Goal: Transaction & Acquisition: Purchase product/service

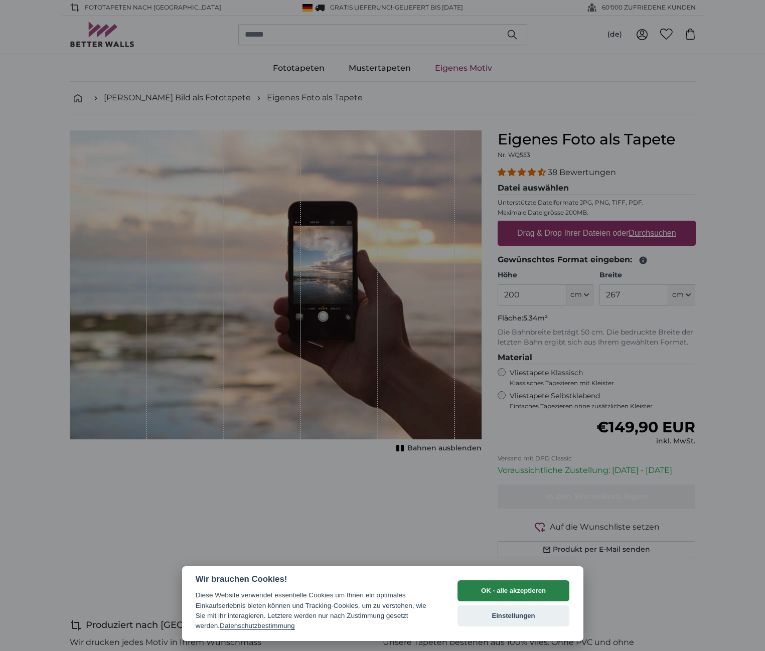
click at [512, 593] on button "OK - alle akzeptieren" at bounding box center [514, 590] width 112 height 21
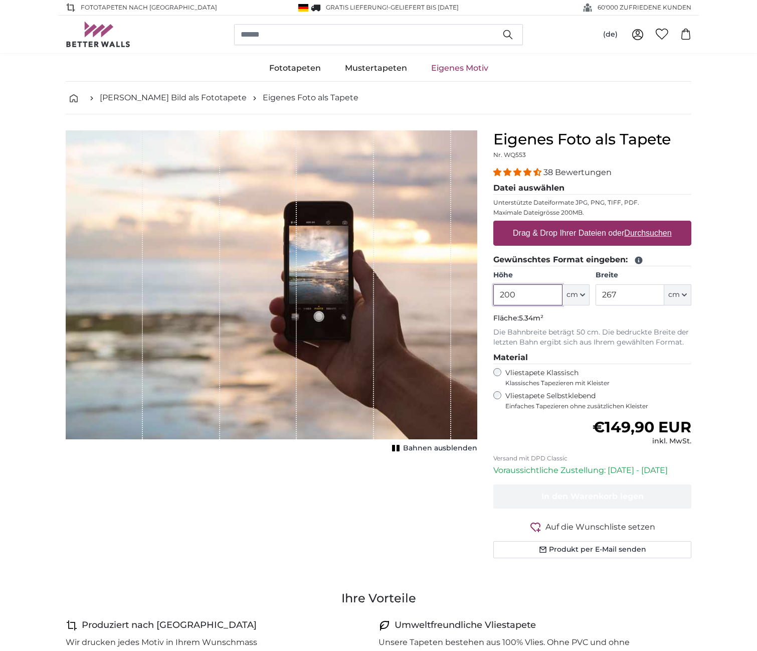
drag, startPoint x: 524, startPoint y: 295, endPoint x: 489, endPoint y: 293, distance: 35.2
click at [489, 293] on div "Eigenes Foto als Tapete Nr. WQ553 38 Bewertungen Datei auswählen Unterstützte D…" at bounding box center [593, 356] width 214 height 452
type input "375"
drag, startPoint x: 624, startPoint y: 291, endPoint x: 599, endPoint y: 291, distance: 24.6
click at [600, 291] on input "267" at bounding box center [630, 294] width 69 height 21
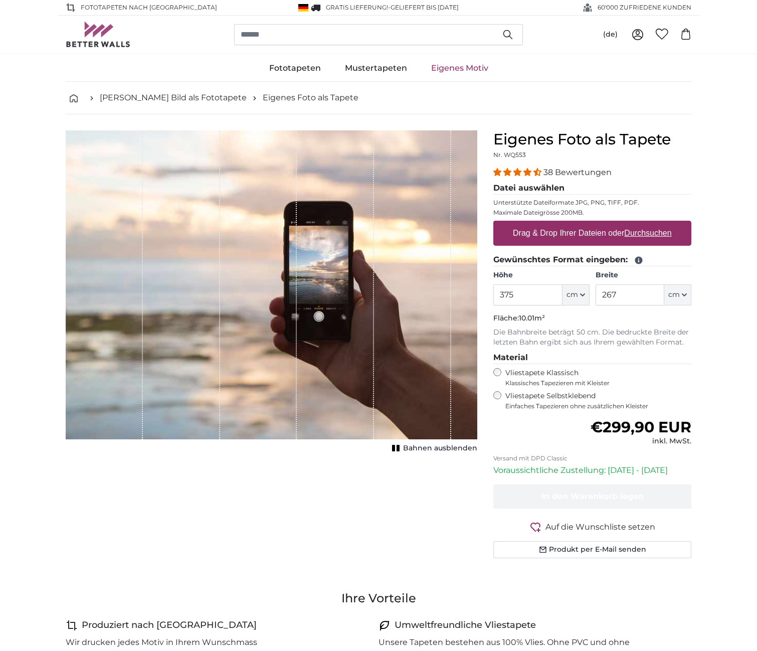
click at [625, 293] on input "267" at bounding box center [630, 294] width 69 height 21
drag, startPoint x: 623, startPoint y: 292, endPoint x: 602, endPoint y: 291, distance: 21.1
click at [602, 291] on input "267" at bounding box center [630, 294] width 69 height 21
type input "909"
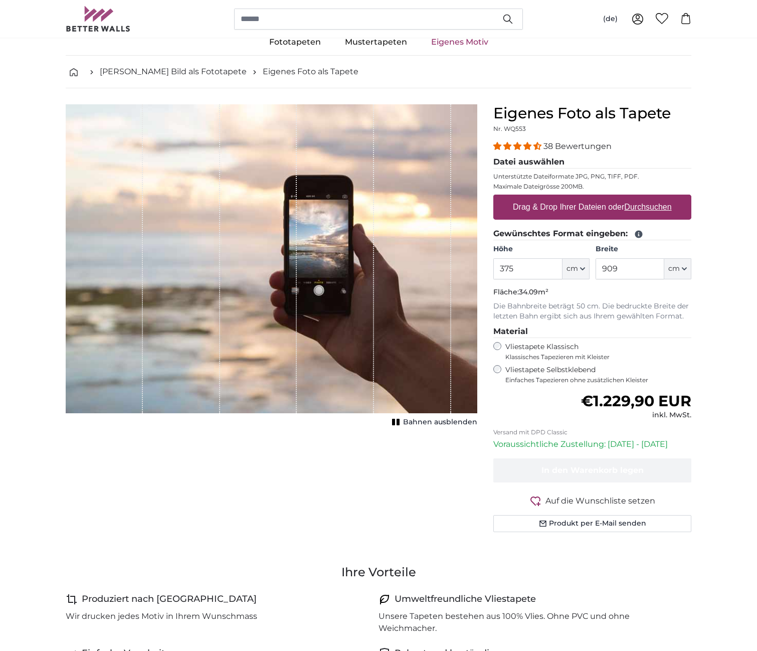
scroll to position [27, 0]
click at [395, 422] on rect "1 of 1" at bounding box center [393, 421] width 3 height 7
click at [396, 422] on rect "1 of 1" at bounding box center [394, 421] width 3 height 7
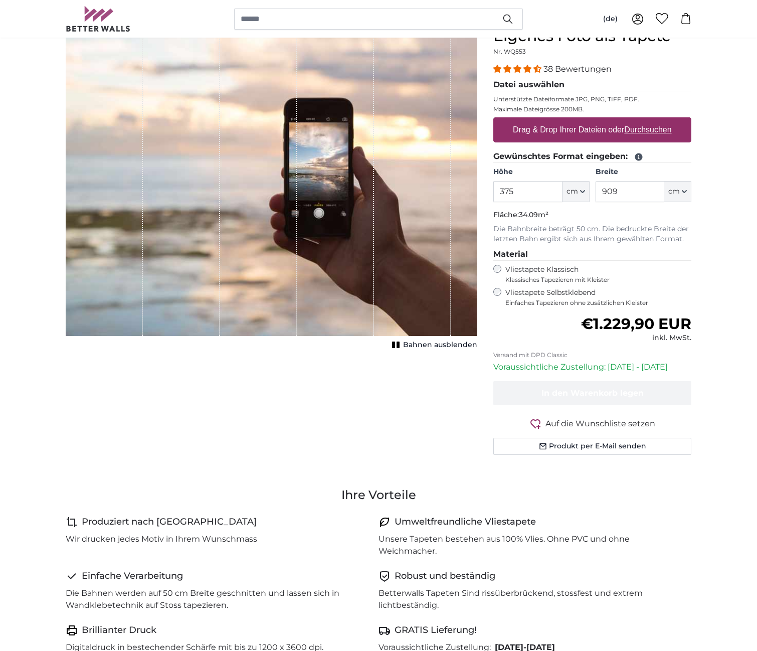
scroll to position [42, 0]
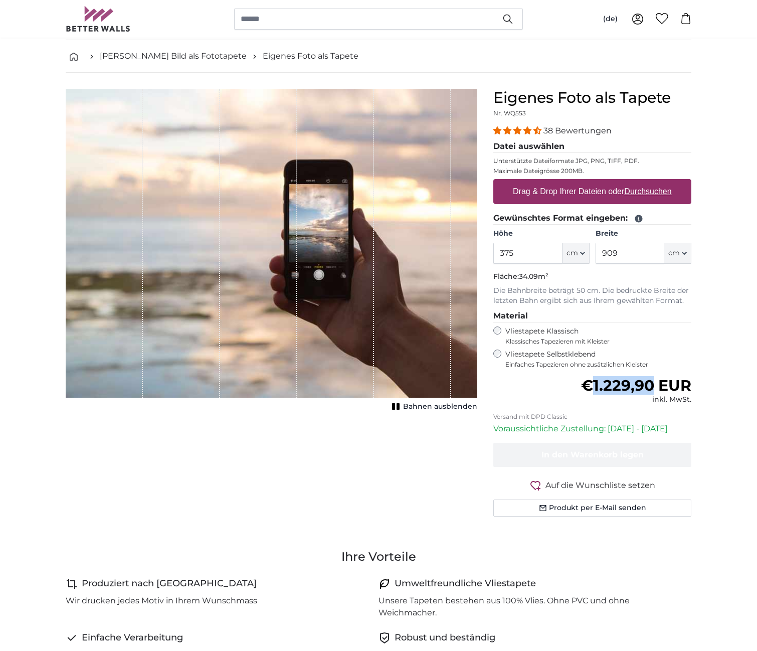
drag, startPoint x: 602, startPoint y: 383, endPoint x: 650, endPoint y: 381, distance: 47.2
click at [650, 381] on span "€1.229,90 EUR" at bounding box center [636, 385] width 110 height 19
copy span "1.229,90"
